Goal: Task Accomplishment & Management: Complete application form

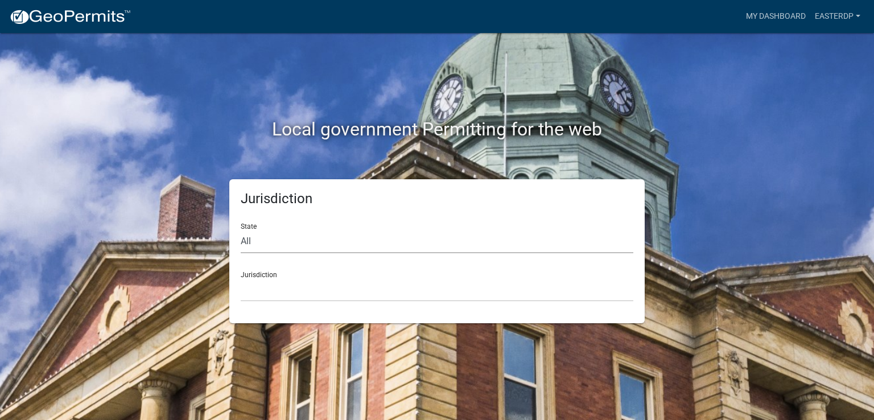
click at [250, 240] on select "All [US_STATE] [US_STATE] [US_STATE] [US_STATE] [US_STATE] [US_STATE] [US_STATE…" at bounding box center [437, 241] width 393 height 23
select select "[US_STATE]"
click at [241, 230] on select "All [US_STATE] [US_STATE] [US_STATE] [US_STATE] [US_STATE] [US_STATE] [US_STATE…" at bounding box center [437, 241] width 393 height 23
click at [265, 276] on div "Jurisdiction [GEOGRAPHIC_DATA], [US_STATE][PERSON_NAME][GEOGRAPHIC_DATA], [US_S…" at bounding box center [437, 281] width 393 height 39
click at [266, 265] on div "Jurisdiction [GEOGRAPHIC_DATA], [US_STATE][PERSON_NAME][GEOGRAPHIC_DATA], [US_S…" at bounding box center [437, 281] width 393 height 39
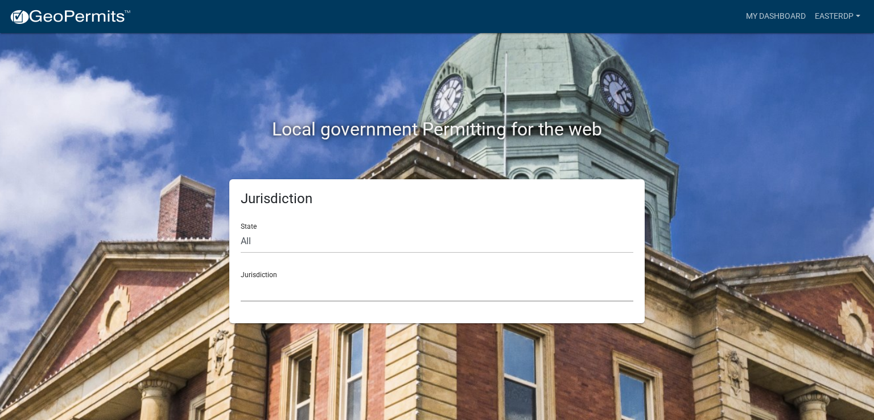
click at [270, 284] on select "[GEOGRAPHIC_DATA], [US_STATE][PERSON_NAME][GEOGRAPHIC_DATA], [US_STATE][PERSON_…" at bounding box center [437, 289] width 393 height 23
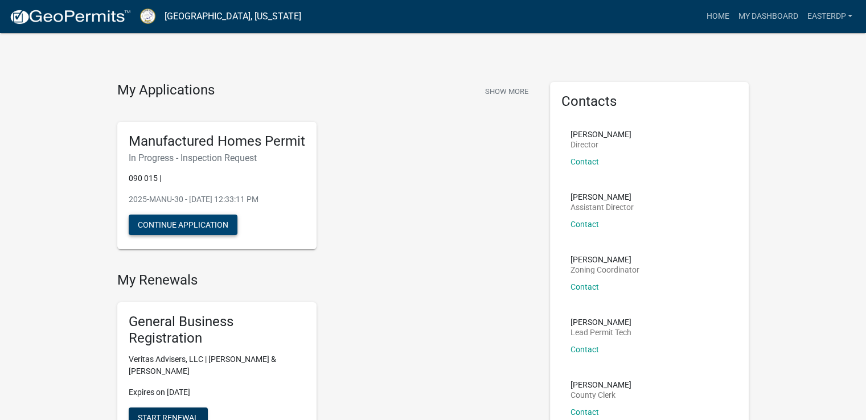
click at [178, 221] on button "Continue Application" at bounding box center [183, 225] width 109 height 20
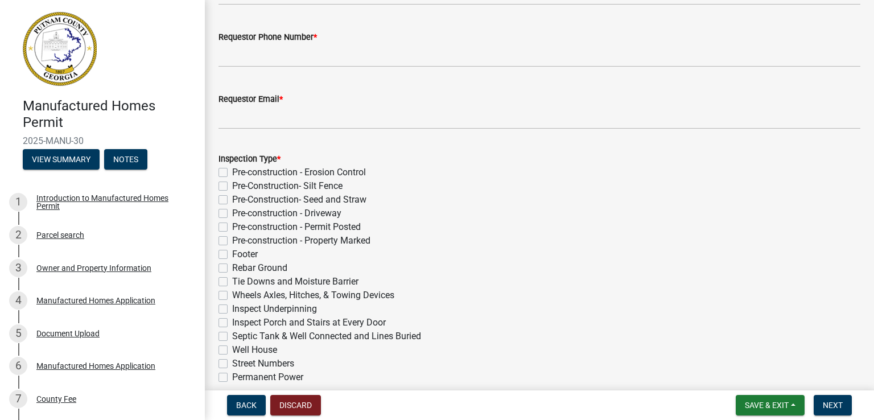
scroll to position [118, 0]
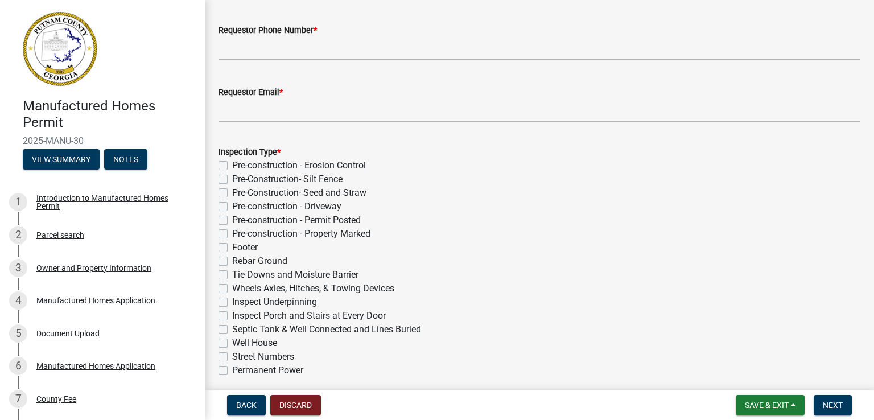
click at [232, 275] on label "Tie Downs and Moisture Barrier" at bounding box center [295, 275] width 126 height 14
click at [232, 275] on input "Tie Downs and Moisture Barrier" at bounding box center [235, 271] width 7 height 7
checkbox input "true"
checkbox input "false"
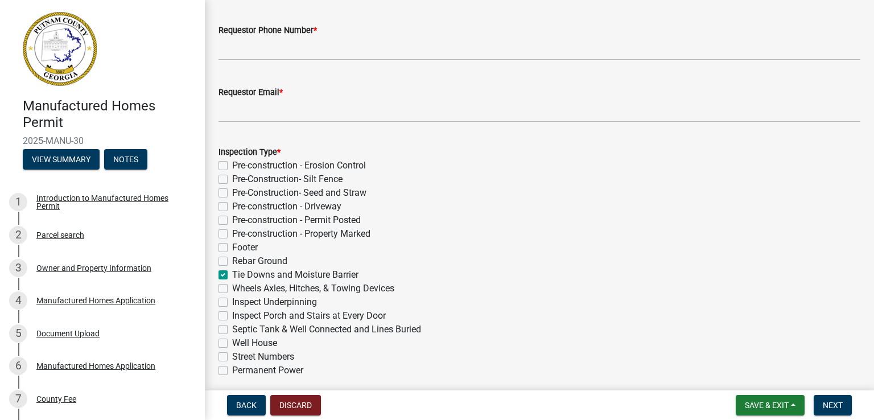
checkbox input "false"
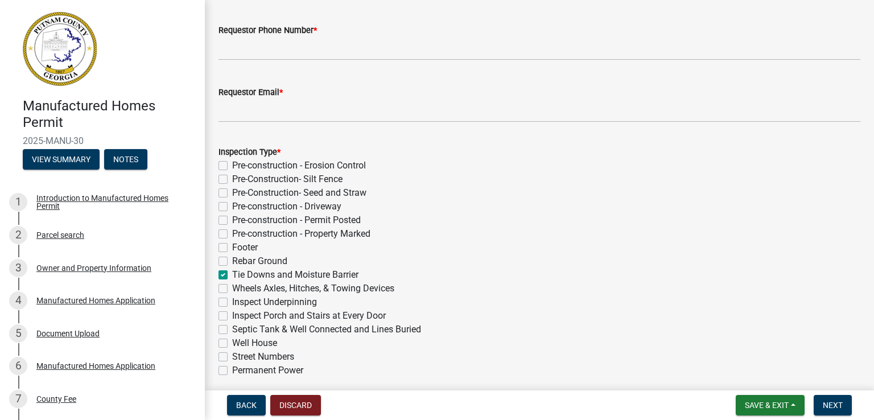
checkbox input "false"
checkbox input "true"
checkbox input "false"
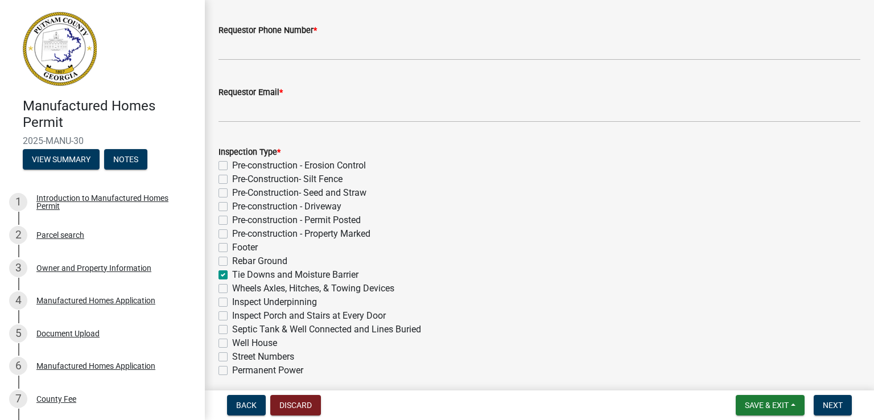
checkbox input "false"
click at [232, 290] on label "Wheels Axles, Hitches, & Towing Devices" at bounding box center [313, 289] width 162 height 14
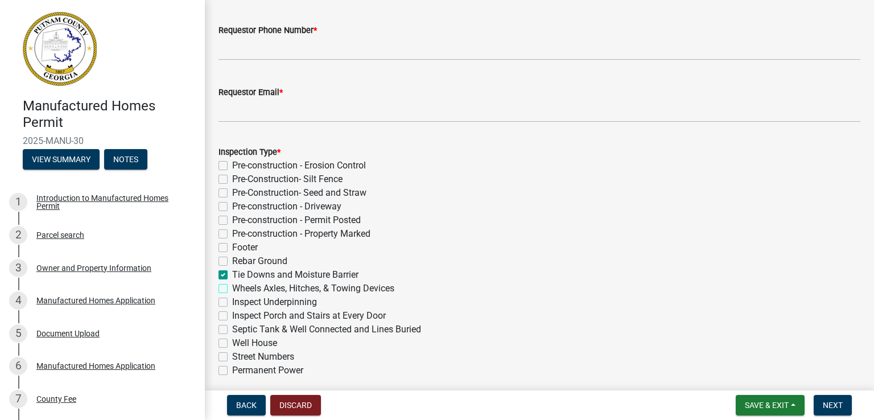
click at [232, 289] on input "Wheels Axles, Hitches, & Towing Devices" at bounding box center [235, 285] width 7 height 7
checkbox input "true"
checkbox input "false"
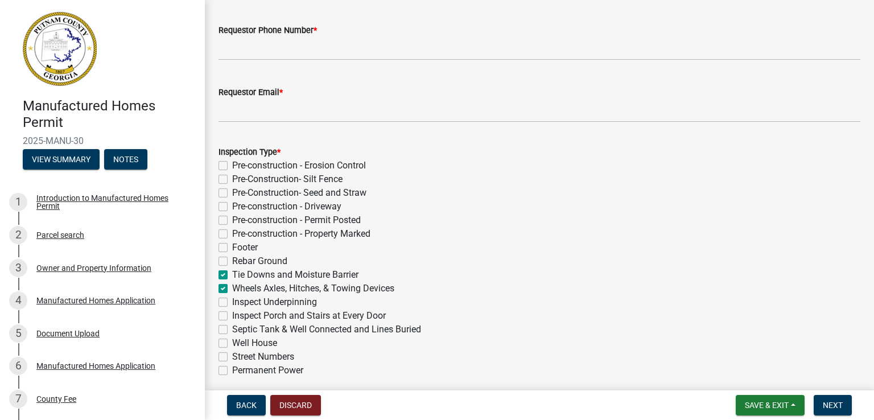
checkbox input "false"
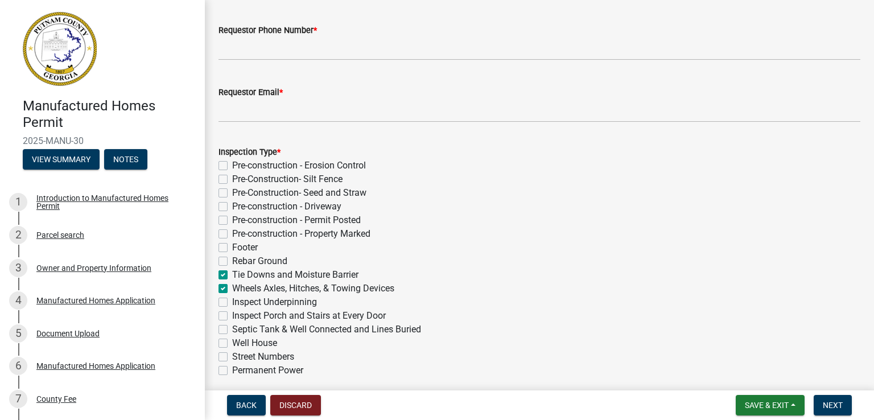
checkbox input "true"
checkbox input "false"
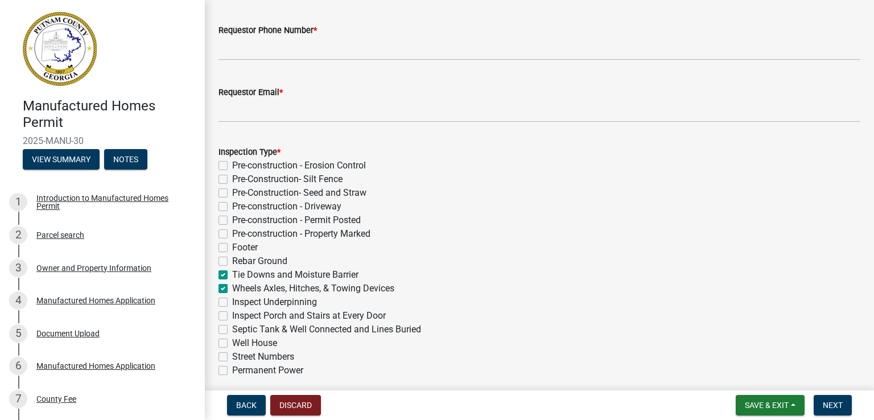
checkbox input "false"
click at [232, 354] on label "Street Numbers" at bounding box center [263, 357] width 62 height 14
click at [232, 354] on input "Street Numbers" at bounding box center [235, 353] width 7 height 7
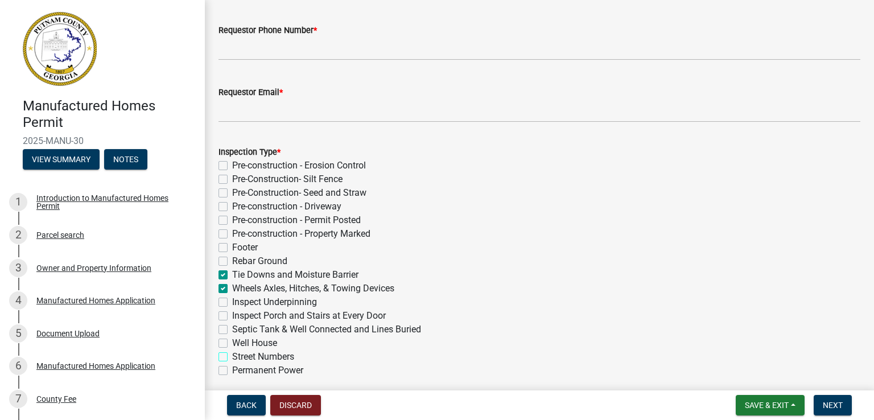
checkbox input "true"
checkbox input "false"
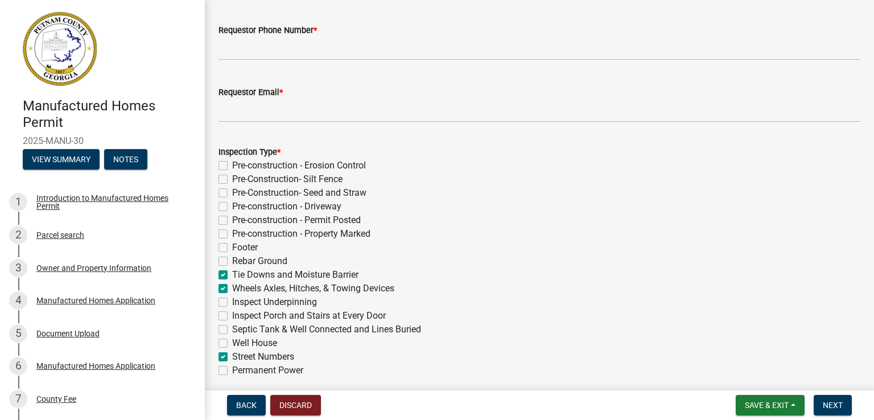
checkbox input "false"
checkbox input "true"
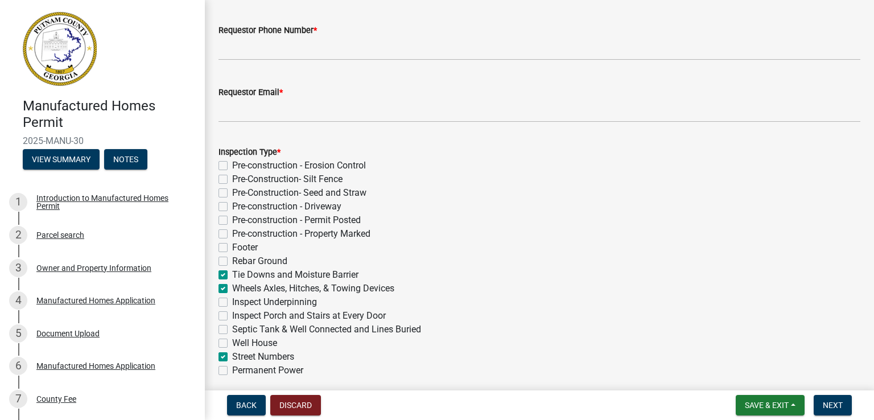
checkbox input "true"
checkbox input "false"
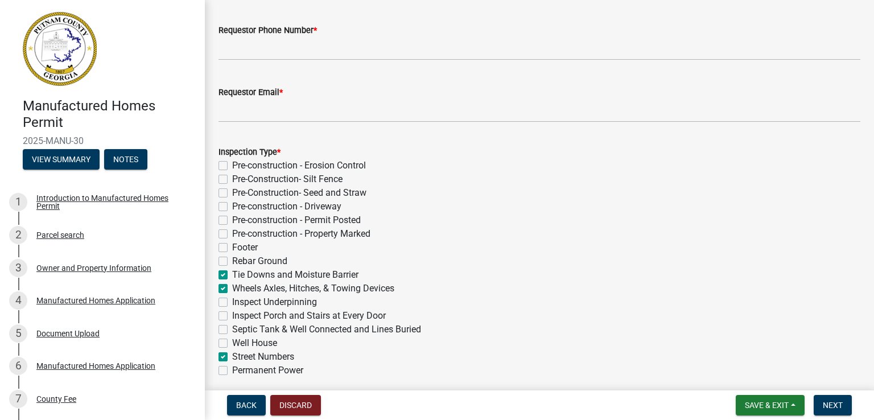
checkbox input "true"
checkbox input "false"
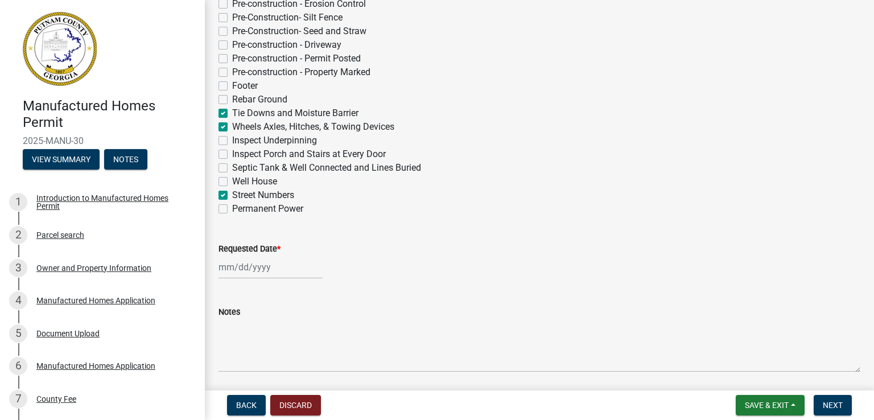
scroll to position [298, 0]
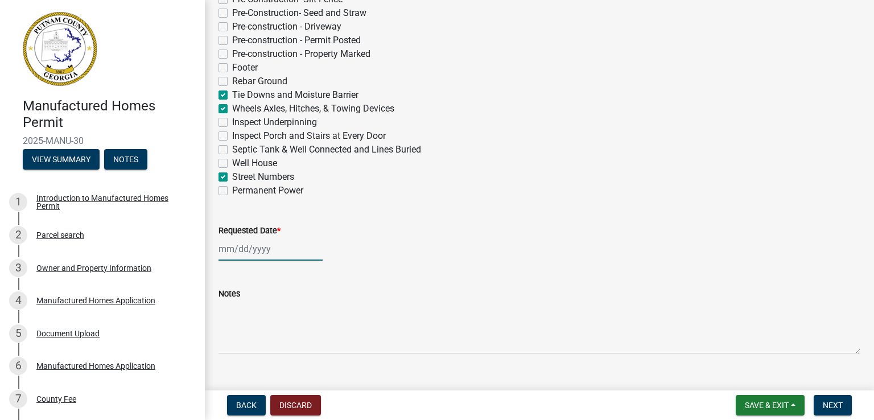
click at [219, 249] on div at bounding box center [271, 248] width 104 height 23
select select "9"
select select "2025"
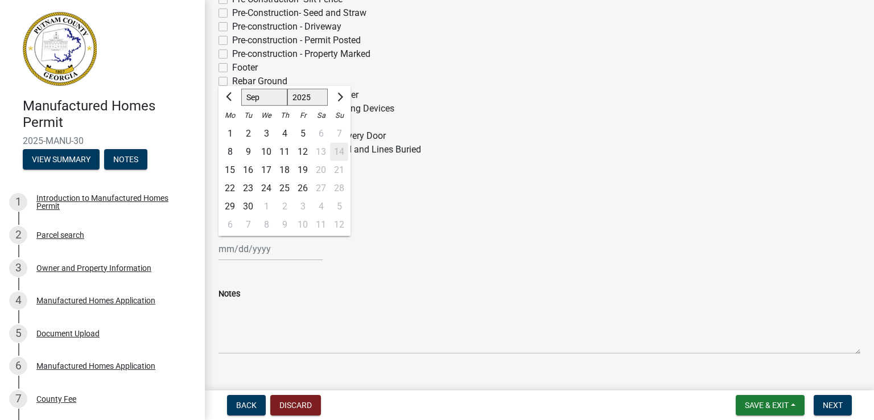
click at [232, 170] on div "15" at bounding box center [230, 170] width 18 height 18
type input "[DATE]"
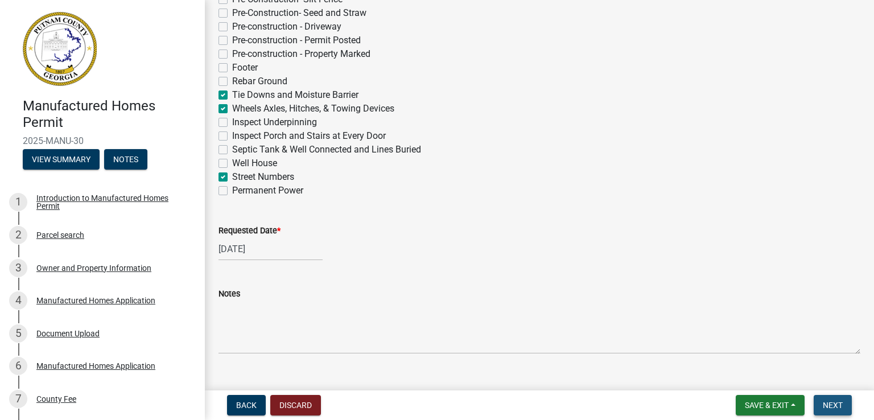
click at [839, 407] on span "Next" at bounding box center [833, 405] width 20 height 9
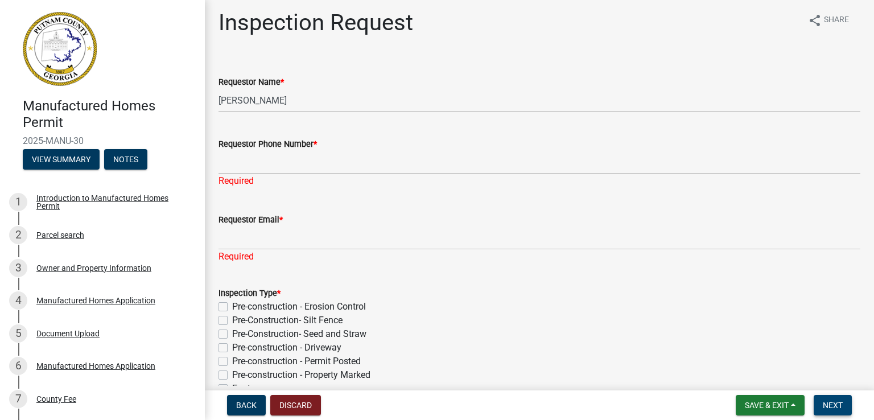
scroll to position [0, 0]
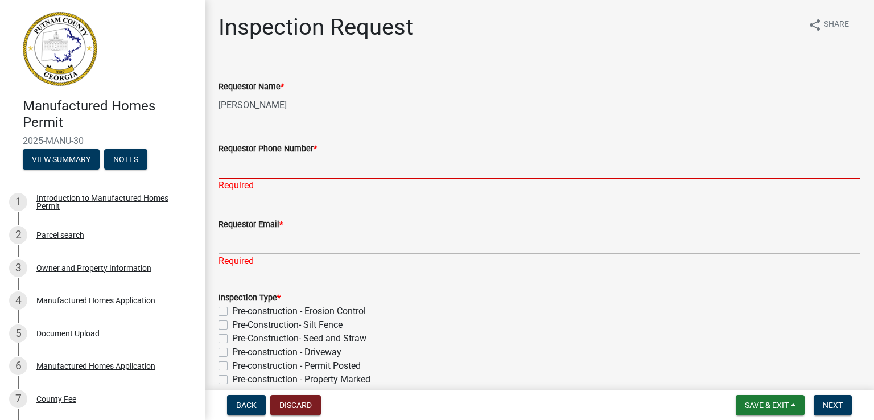
click at [351, 168] on input "Requestor Phone Number *" at bounding box center [540, 166] width 642 height 23
type input "4784566706"
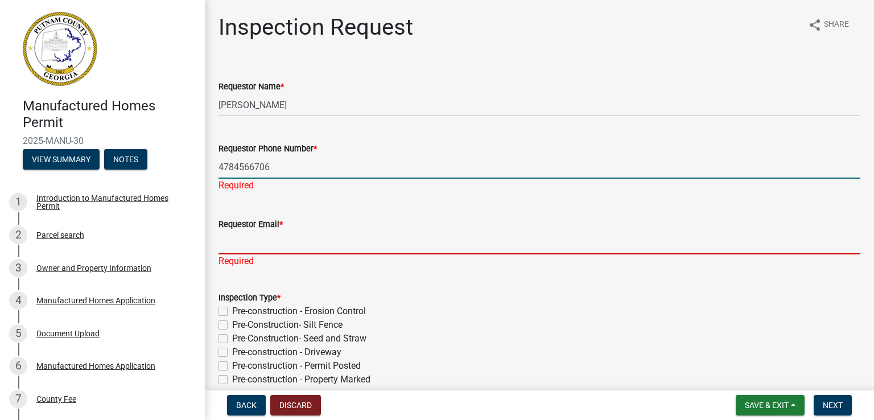
type input "[EMAIL_ADDRESS][DATE][DOMAIN_NAME]"
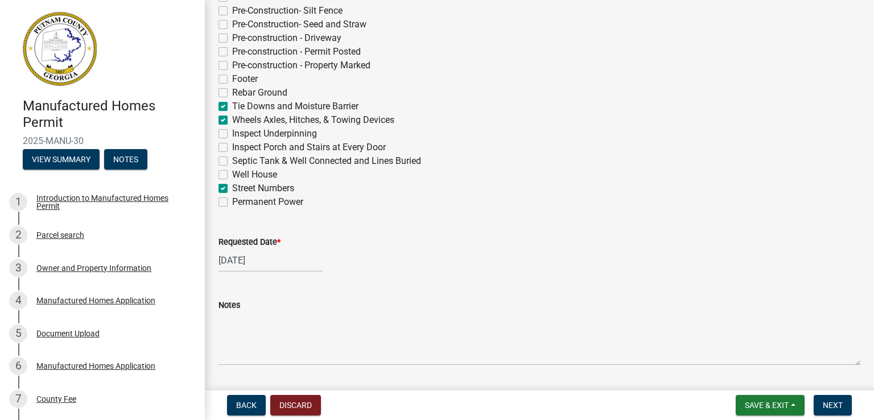
scroll to position [320, 0]
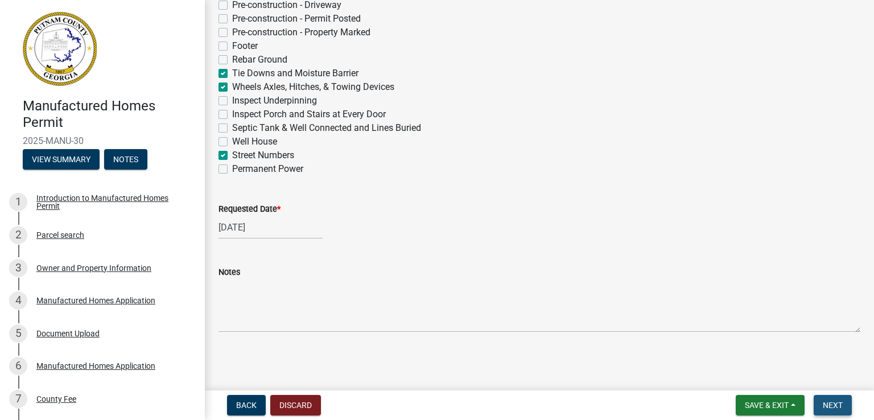
click at [838, 403] on span "Next" at bounding box center [833, 405] width 20 height 9
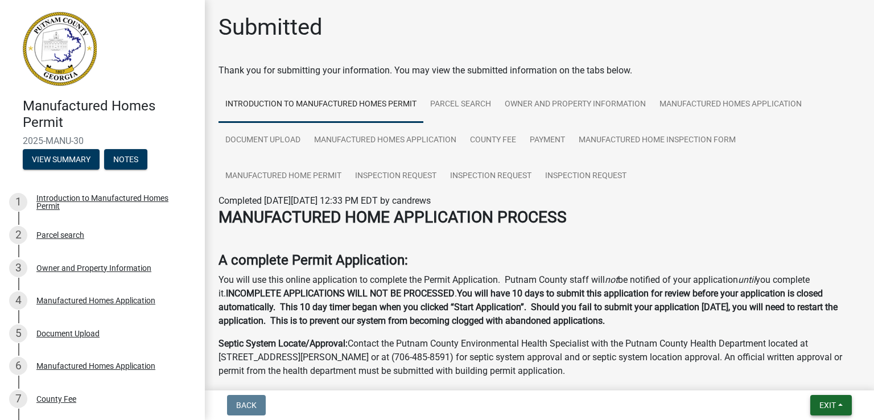
click at [831, 403] on span "Exit" at bounding box center [827, 405] width 17 height 9
click at [796, 381] on button "Save & Exit" at bounding box center [806, 375] width 91 height 27
